Goal: Transaction & Acquisition: Purchase product/service

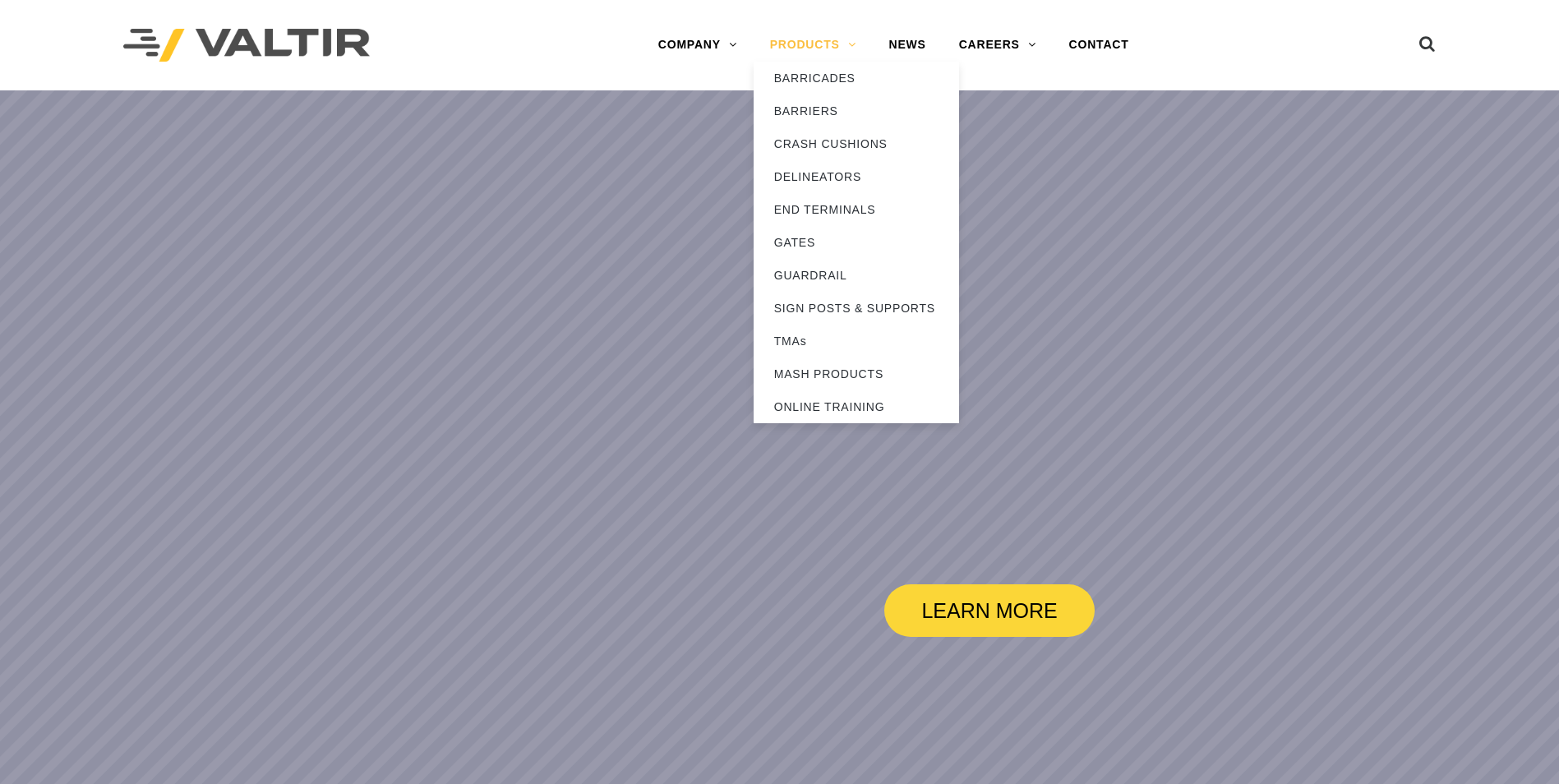
click at [830, 41] on link "PRODUCTS" at bounding box center [813, 46] width 119 height 33
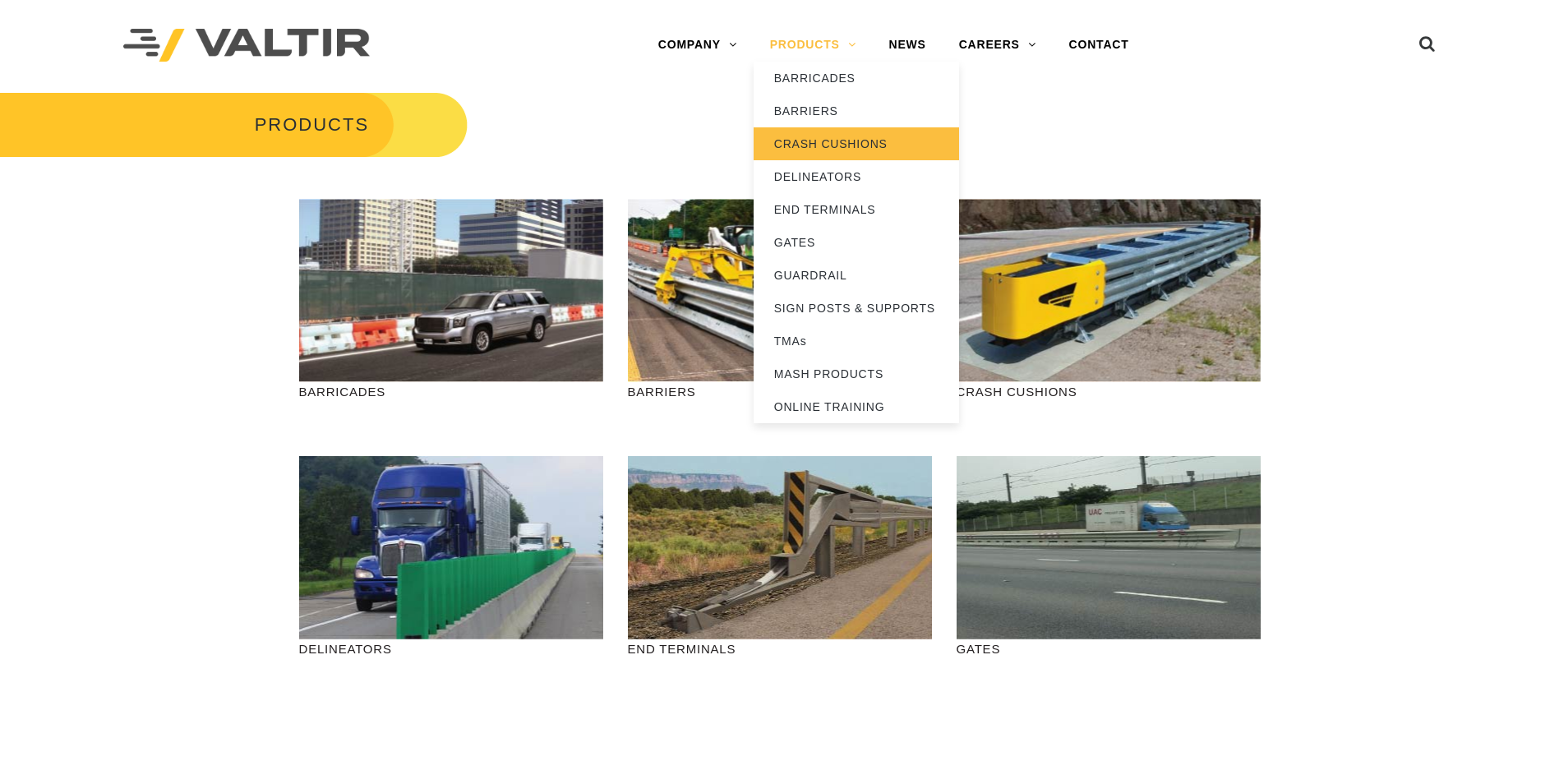
click at [871, 147] on link "CRASH CUSHIONS" at bounding box center [856, 144] width 206 height 33
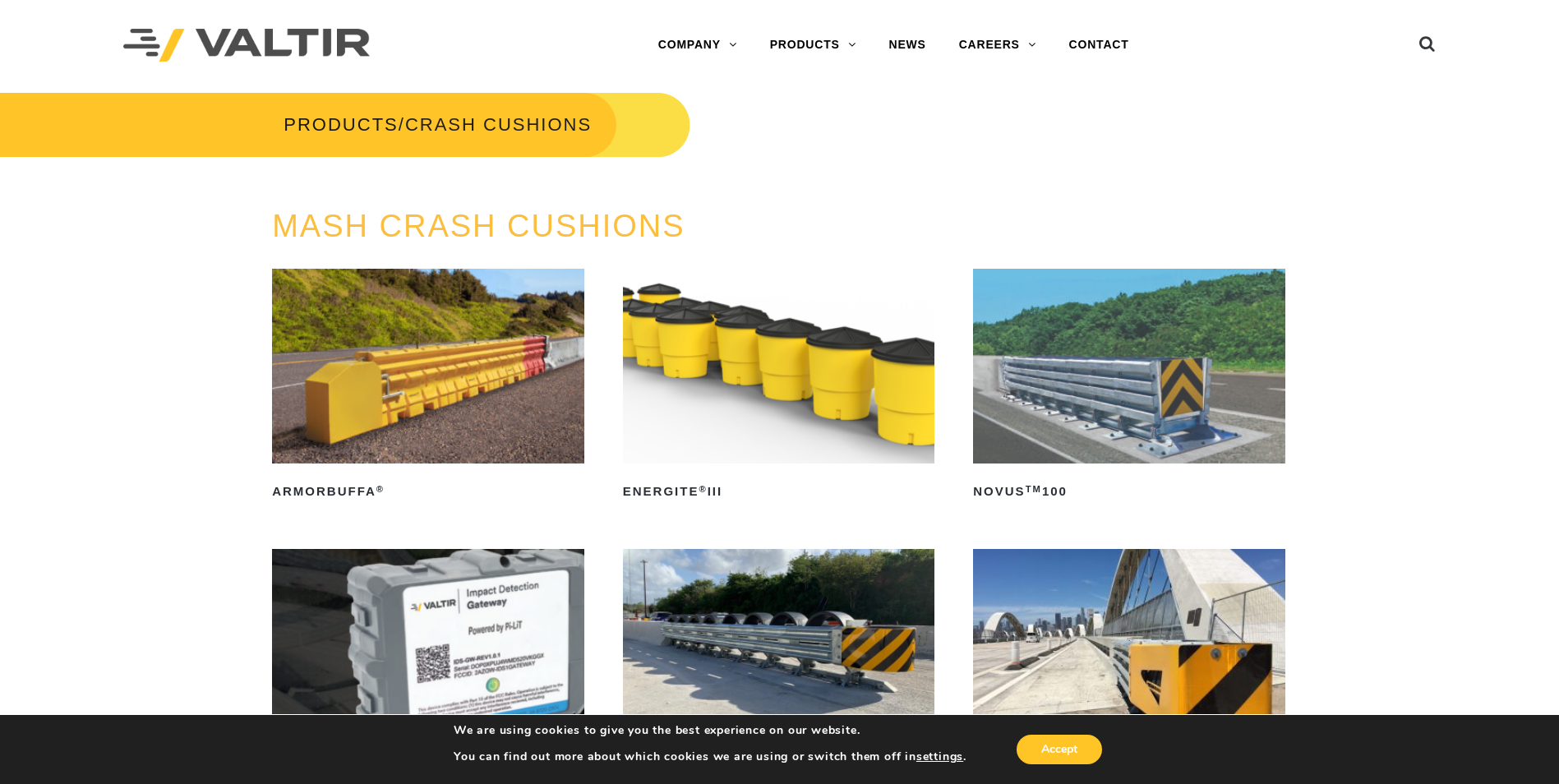
click at [1107, 398] on img at bounding box center [1129, 366] width 313 height 195
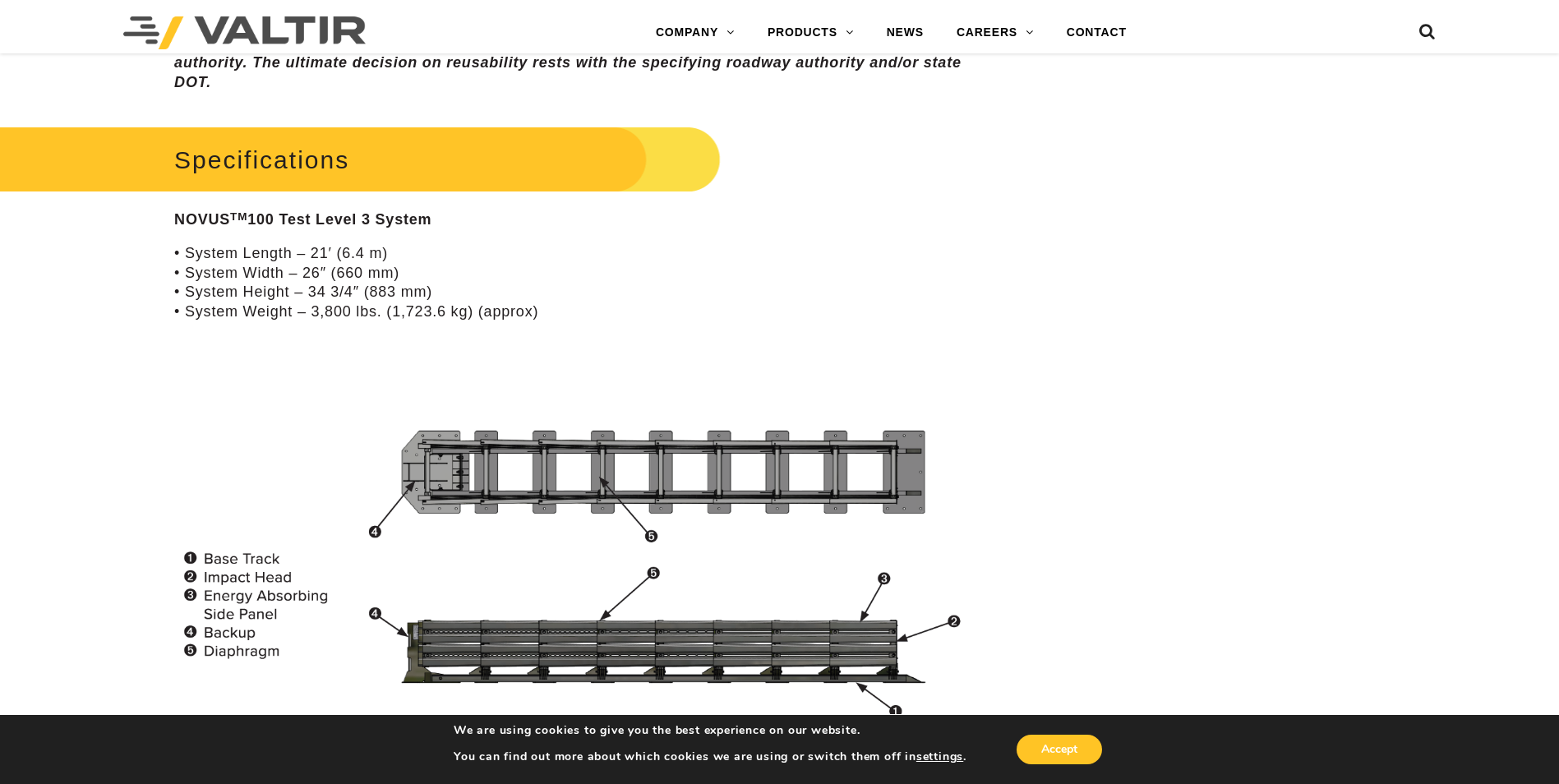
scroll to position [1315, 0]
